Goal: Obtain resource: Obtain resource

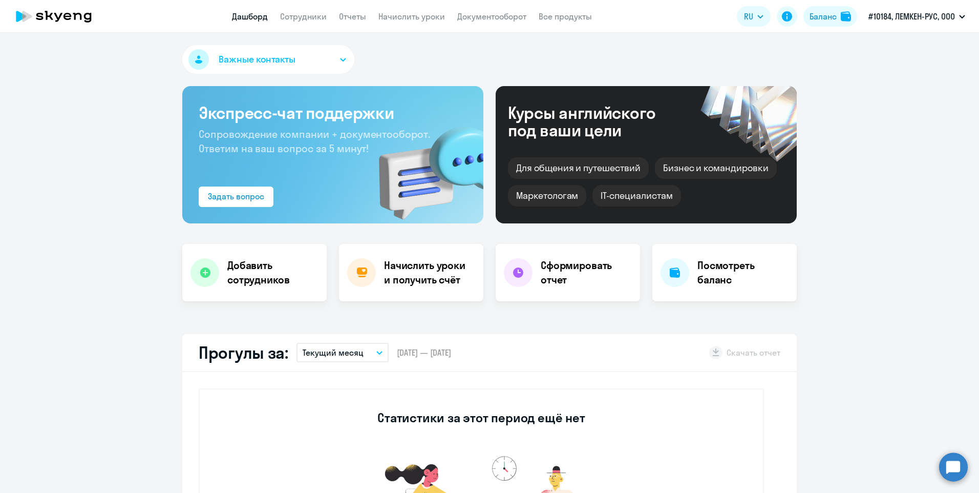
select select "30"
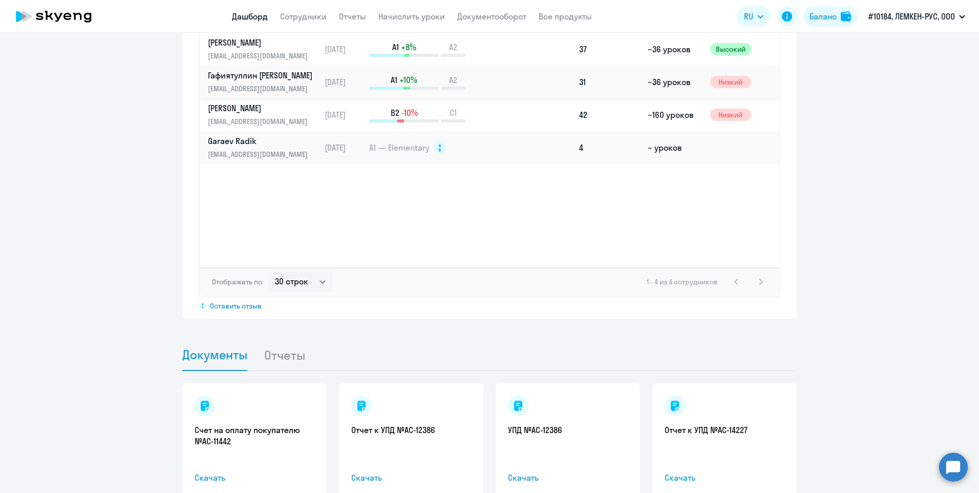
scroll to position [828, 0]
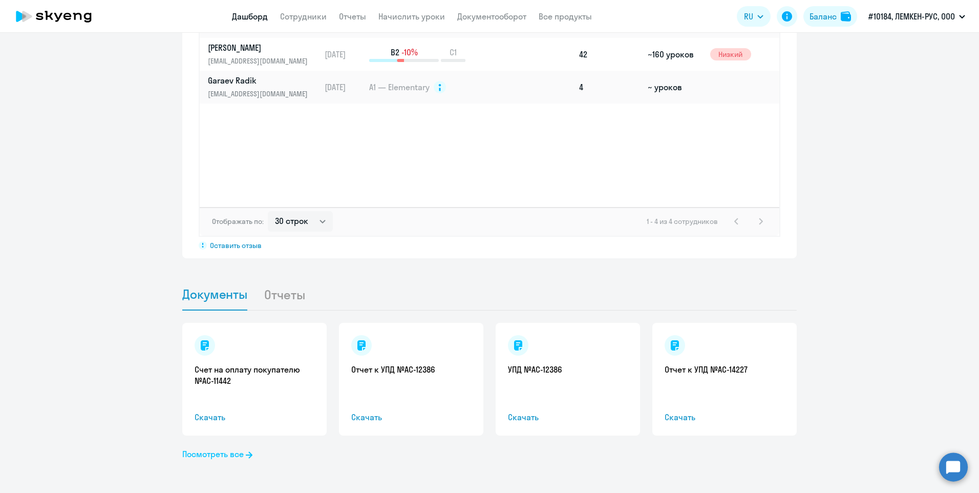
click at [231, 452] on link "Посмотреть все" at bounding box center [217, 453] width 70 height 12
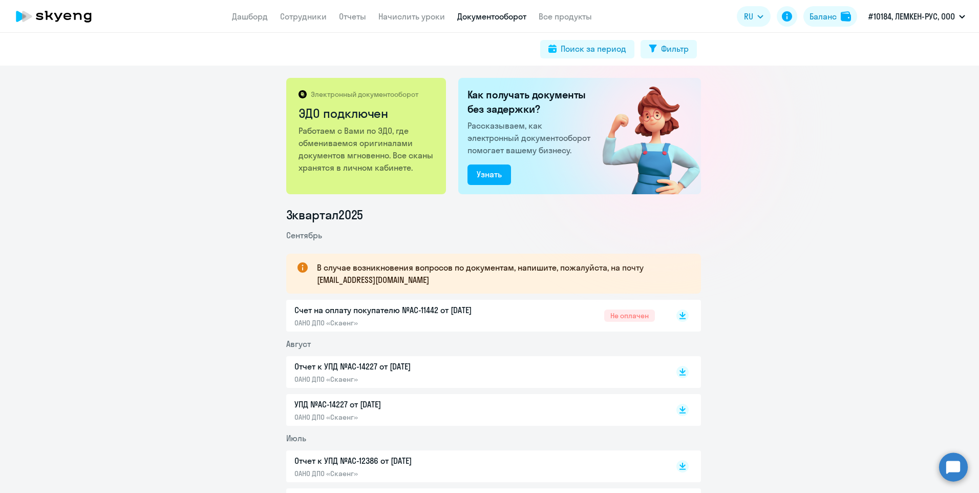
scroll to position [102, 0]
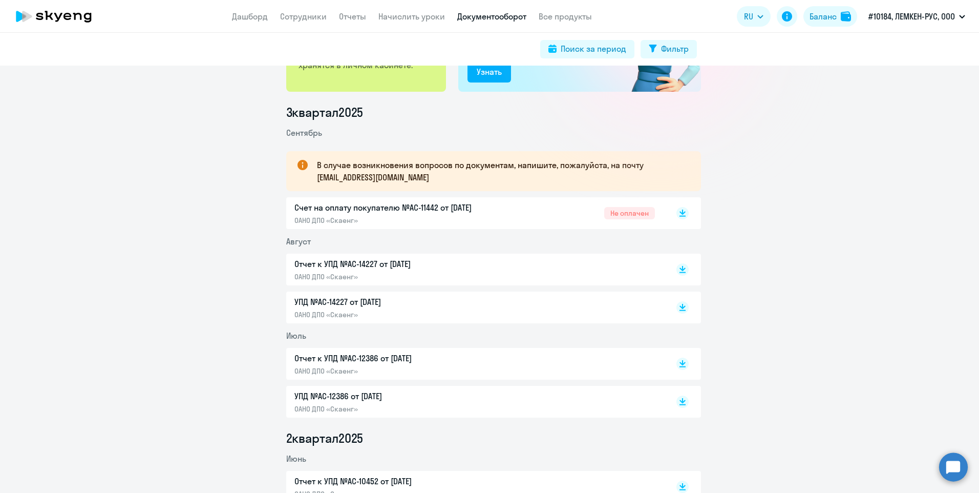
click at [447, 207] on p "Счет на оплату покупателю №AC-11442 от 04.09.2025" at bounding box center [401, 207] width 215 height 12
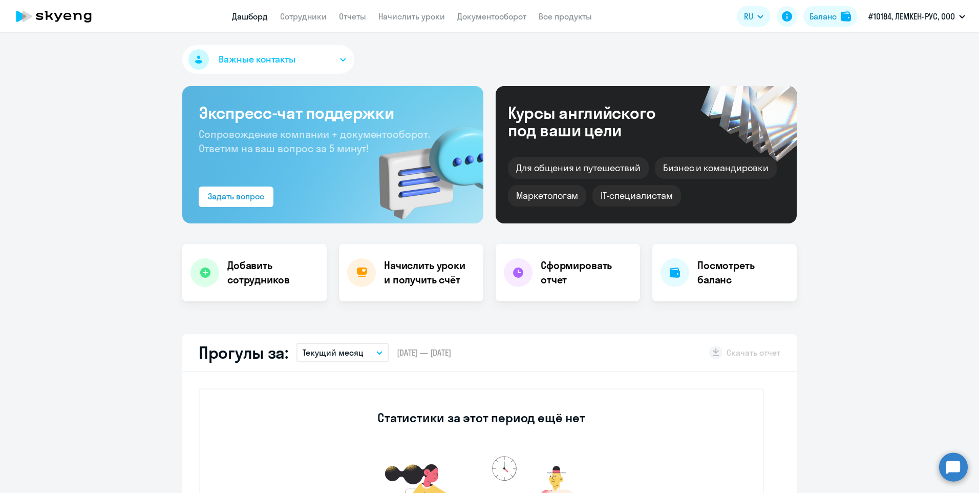
select select "30"
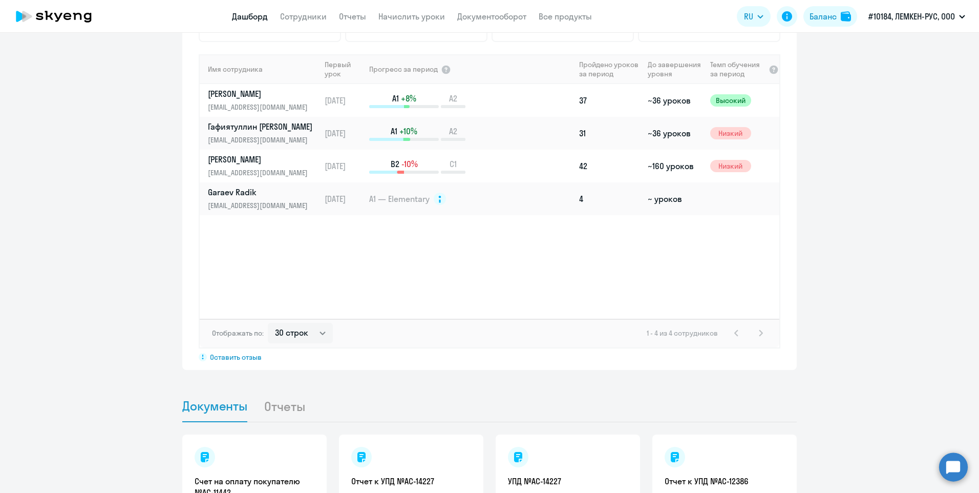
scroll to position [828, 0]
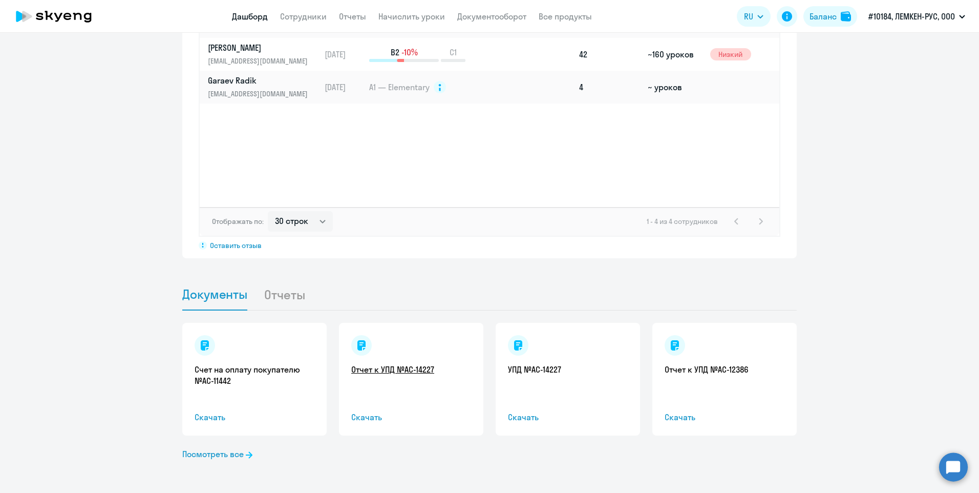
click at [401, 371] on link "Отчет к УПД №AC-14227" at bounding box center [411, 369] width 120 height 11
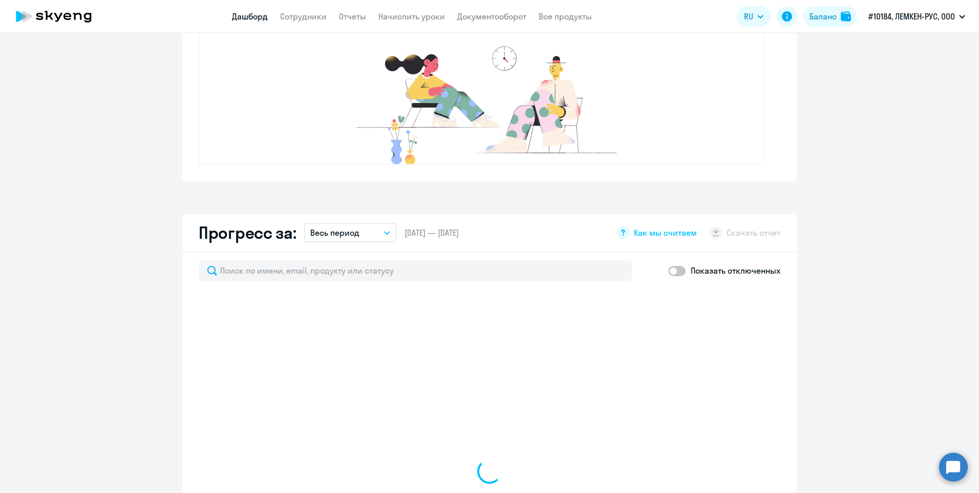
select select "30"
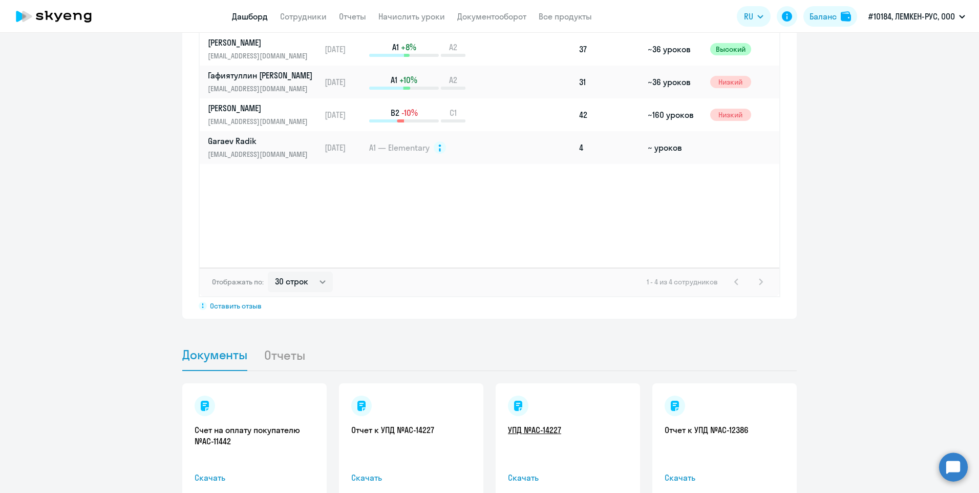
scroll to position [828, 0]
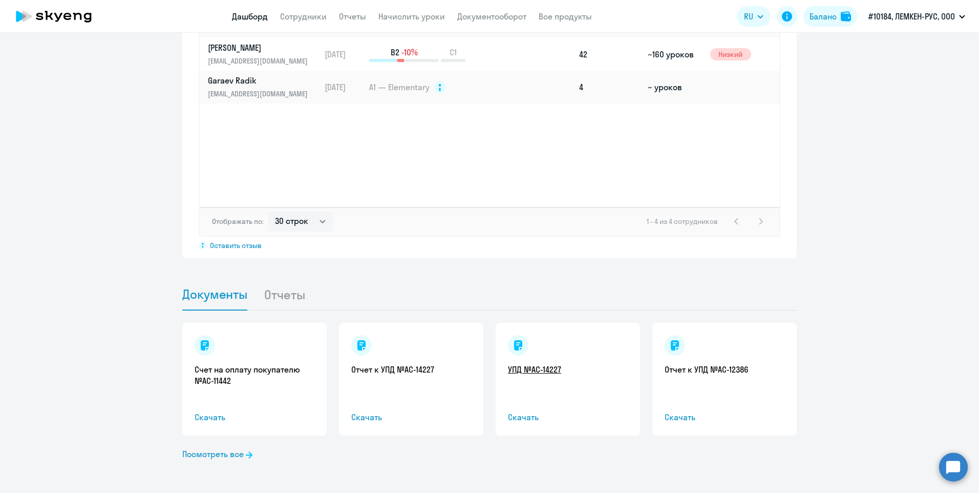
click at [537, 365] on link "УПД №AC-14227" at bounding box center [568, 369] width 120 height 11
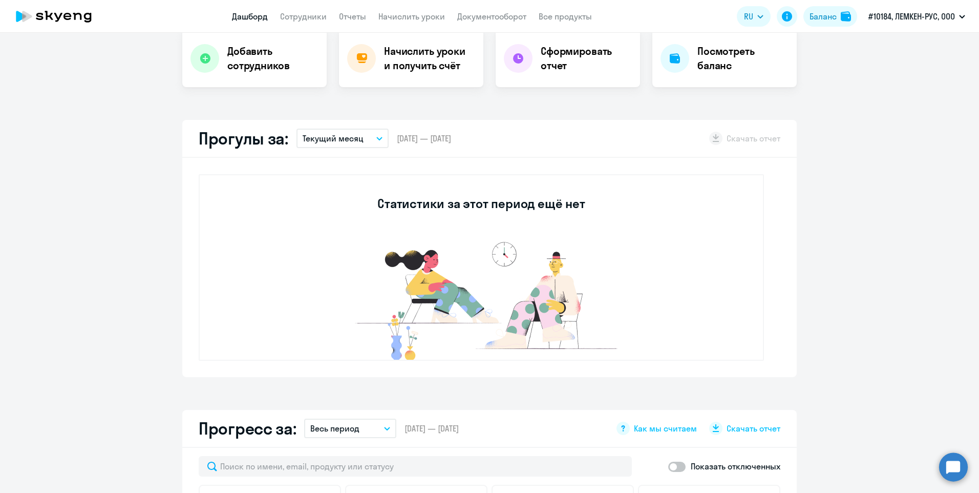
scroll to position [0, 0]
